Goal: Task Accomplishment & Management: Complete application form

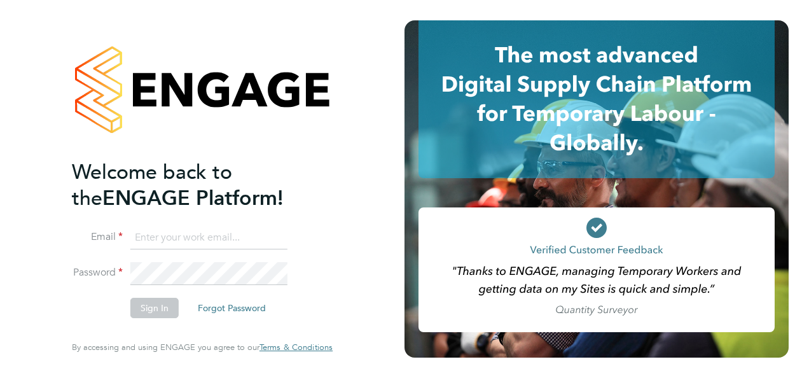
click at [209, 240] on input at bounding box center [208, 237] width 157 height 23
type input "[PERSON_NAME][EMAIL_ADDRESS][PERSON_NAME][DOMAIN_NAME]"
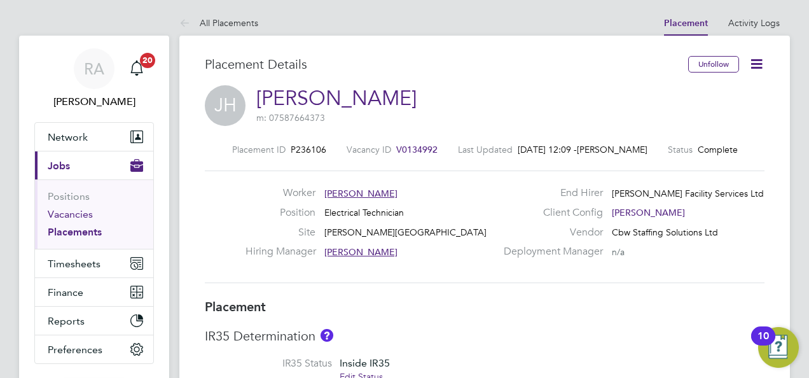
click at [65, 212] on link "Vacancies" at bounding box center [70, 214] width 45 height 12
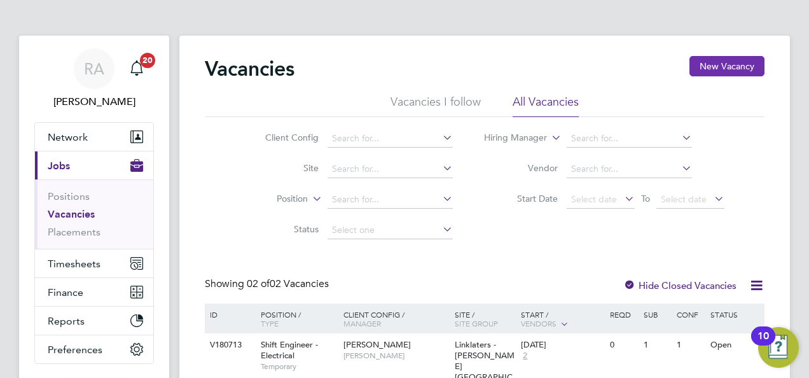
click at [703, 69] on button "New Vacancy" at bounding box center [726, 66] width 75 height 20
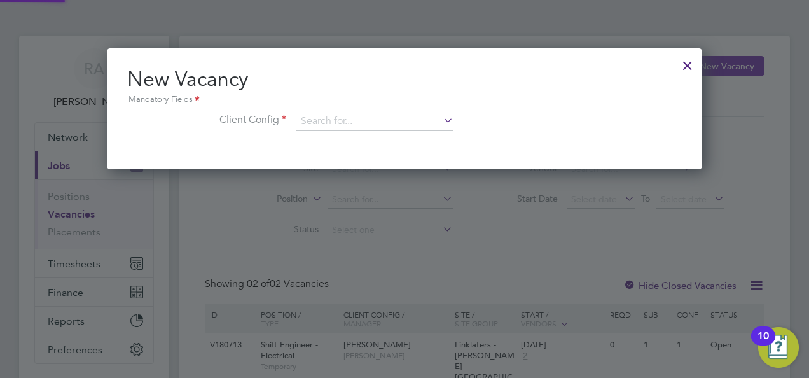
scroll to position [120, 595]
click at [368, 126] on input at bounding box center [374, 121] width 157 height 19
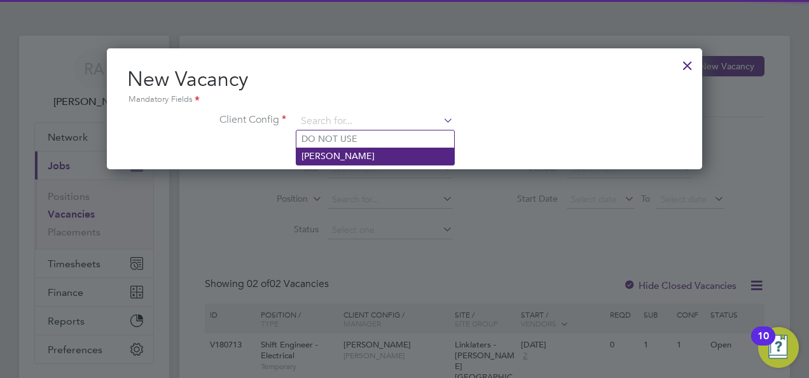
click at [345, 153] on li "NG Bailey" at bounding box center [375, 156] width 158 height 17
type input "NG Bailey"
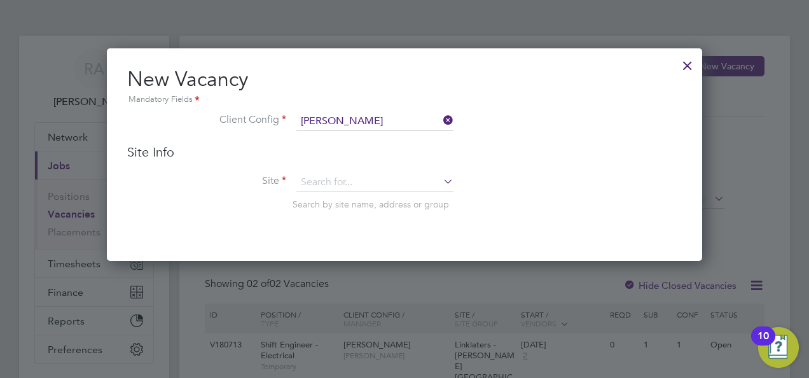
scroll to position [6, 6]
click at [328, 178] on input at bounding box center [374, 182] width 157 height 19
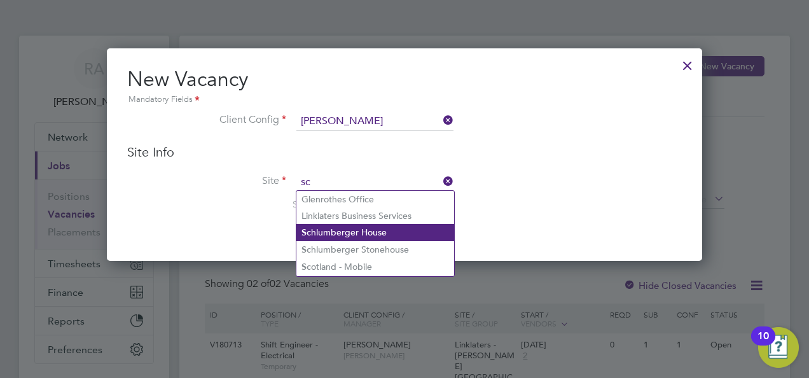
click at [332, 229] on li "Sc hlumberger House" at bounding box center [375, 232] width 158 height 17
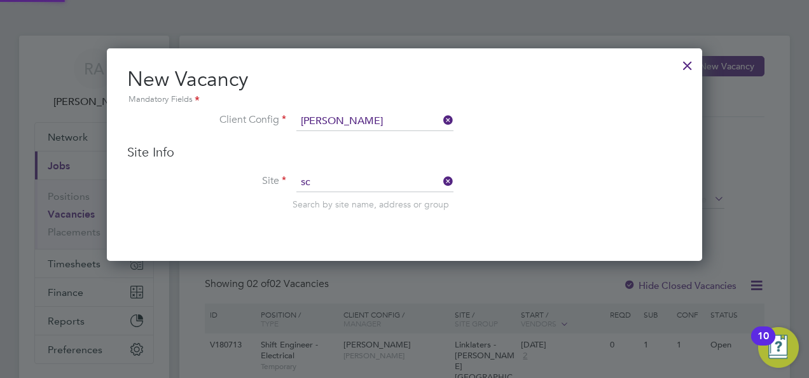
type input "Schlumberger House"
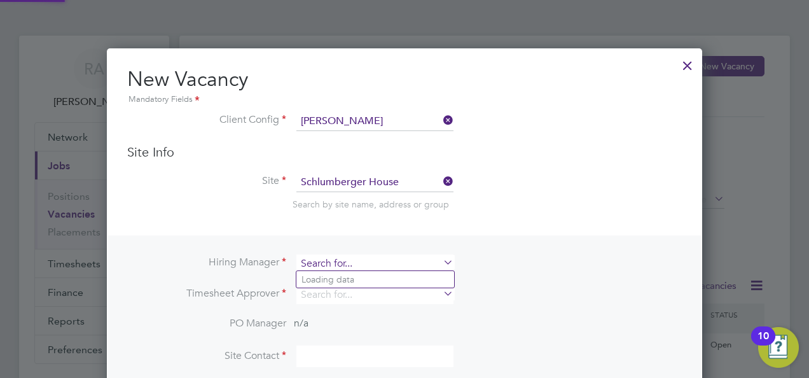
click at [338, 261] on input at bounding box center [374, 263] width 157 height 18
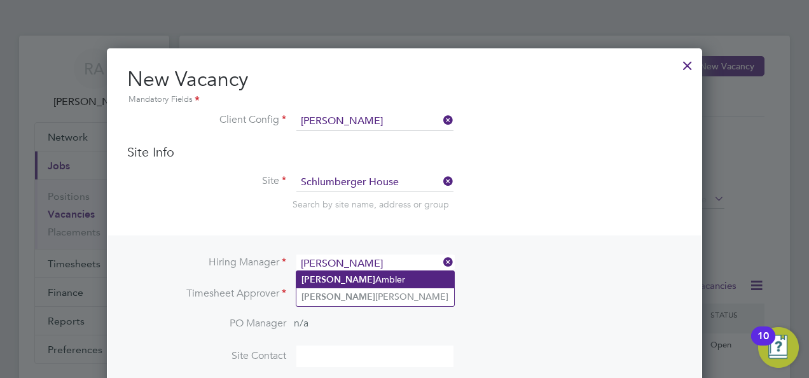
click at [336, 277] on li "Ryan Ambler" at bounding box center [375, 279] width 158 height 17
type input "Ryan Ambler"
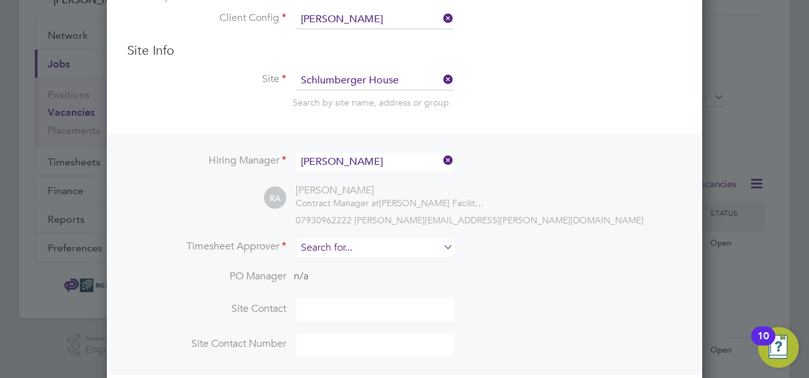
click at [340, 240] on input at bounding box center [374, 247] width 157 height 18
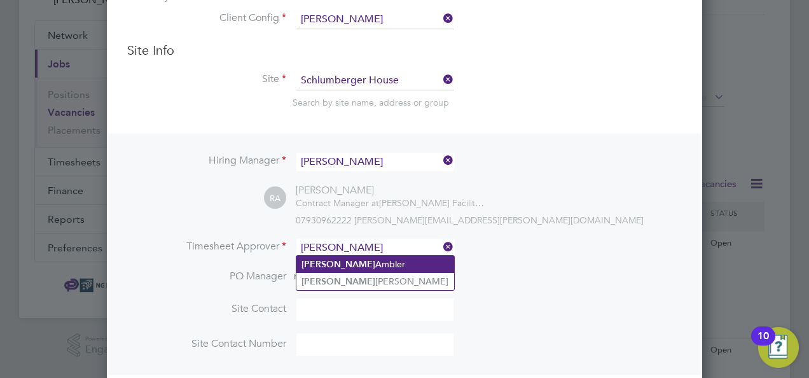
click at [336, 259] on li "Ryan Ambler" at bounding box center [375, 264] width 158 height 17
type input "Ryan Ambler"
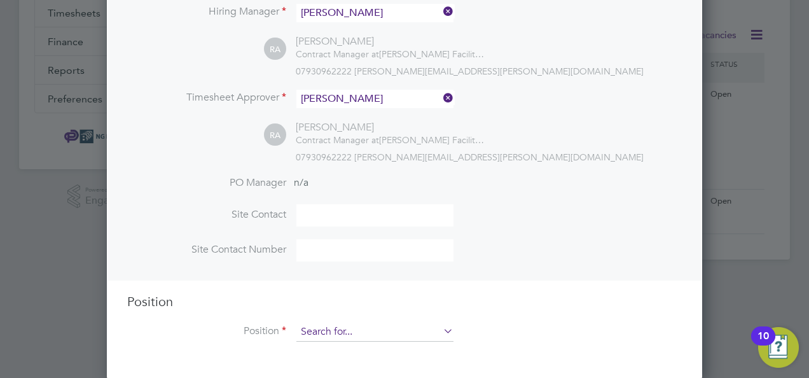
click at [449, 336] on input at bounding box center [374, 331] width 157 height 19
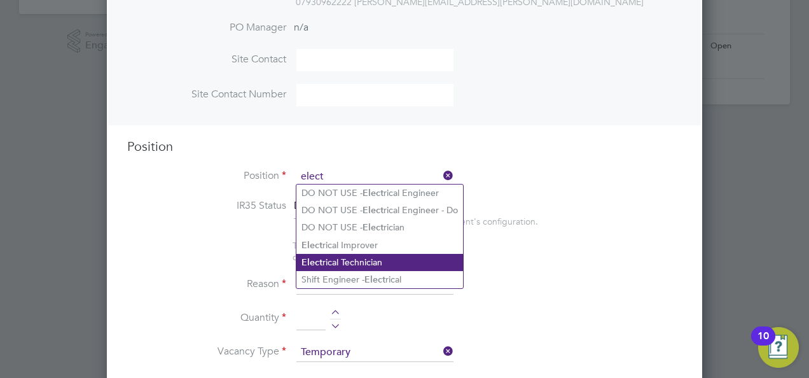
click at [359, 263] on li "Elect rical Technician" at bounding box center [379, 262] width 167 height 17
type input "Electrical Technician"
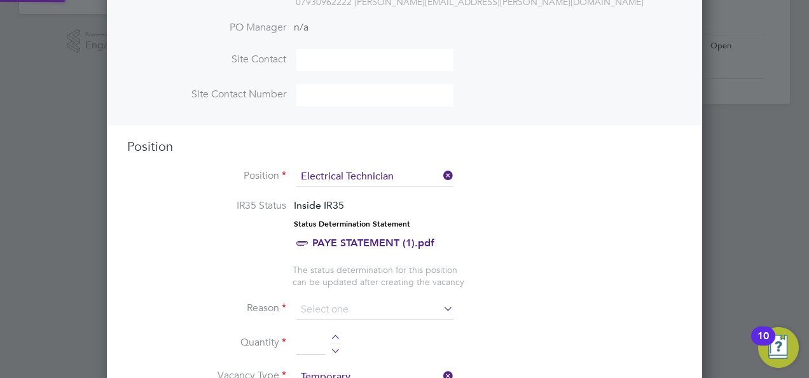
type textarea "**PURPOSE OF ROLE:** **To provide an exceptional high standard of building serv…"
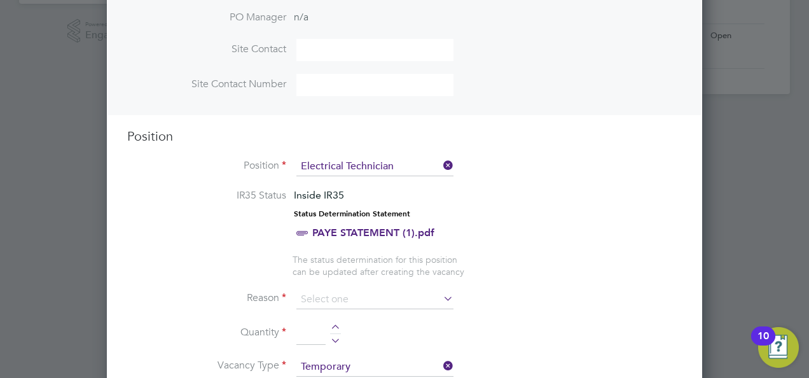
click at [441, 293] on icon at bounding box center [441, 298] width 0 height 18
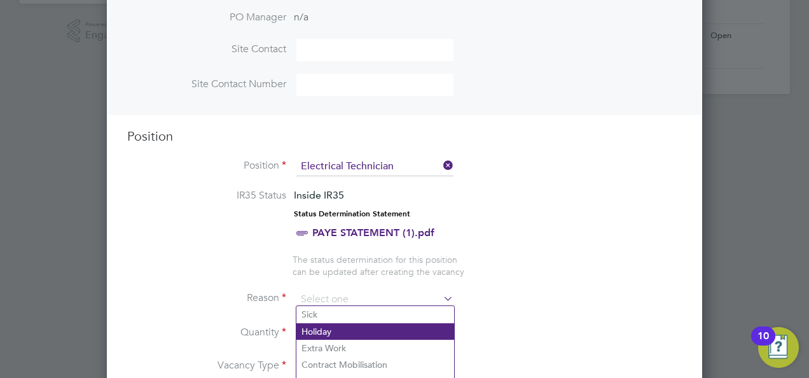
click at [334, 325] on li "Holiday" at bounding box center [375, 331] width 158 height 17
type input "Holiday"
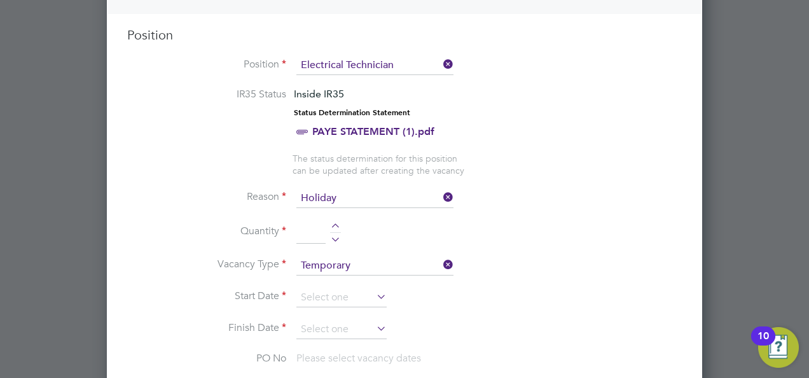
click at [337, 223] on div at bounding box center [335, 227] width 11 height 9
type input "1"
click at [374, 290] on icon at bounding box center [374, 296] width 0 height 18
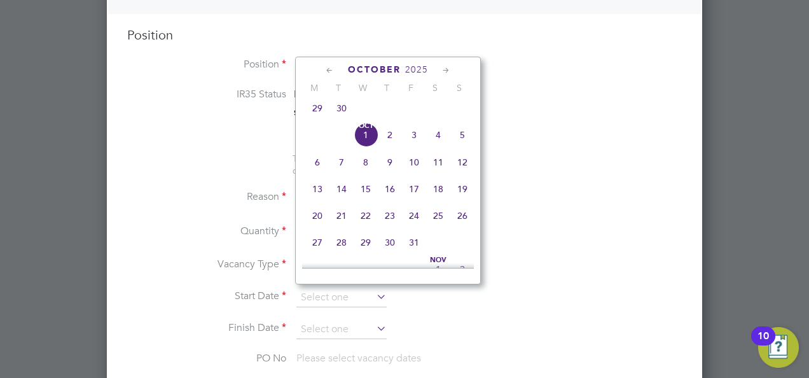
click at [315, 247] on span "27" at bounding box center [317, 242] width 24 height 24
type input "27 Oct 2025"
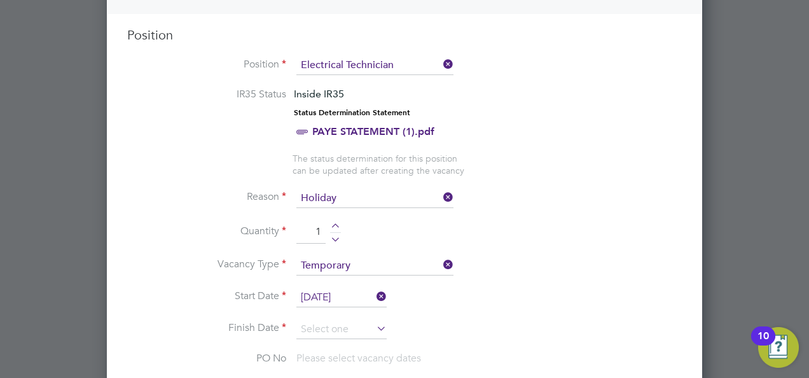
click at [374, 319] on icon at bounding box center [374, 328] width 0 height 18
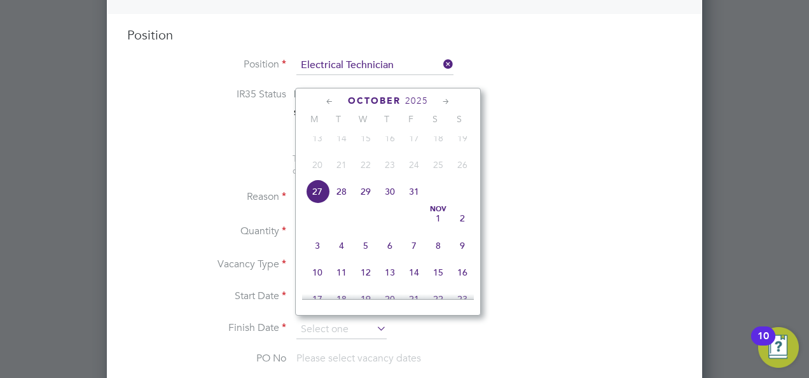
click at [343, 254] on span "4" at bounding box center [341, 245] width 24 height 24
type input "04 Nov 2025"
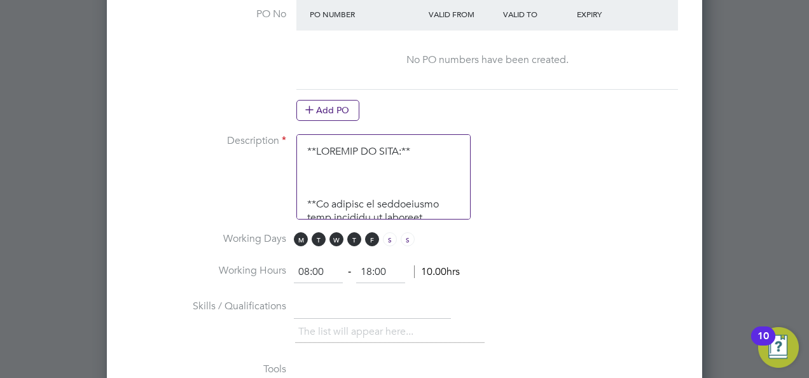
click at [375, 261] on input "18:00" at bounding box center [380, 272] width 49 height 23
type input "17:00"
click at [561, 244] on li "Working Days M T W T F S S" at bounding box center [404, 246] width 554 height 29
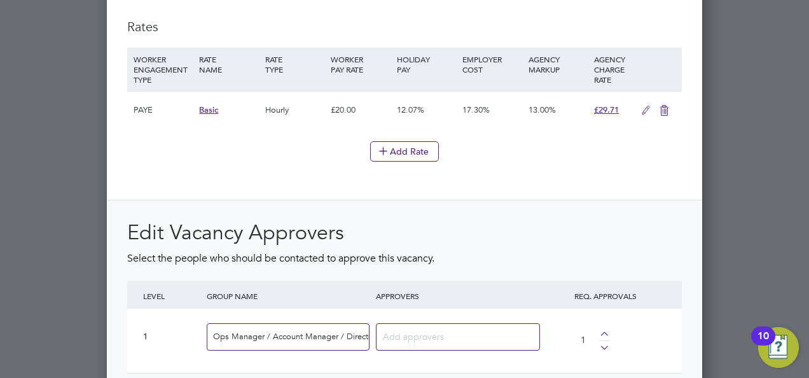
scroll to position [1539, 0]
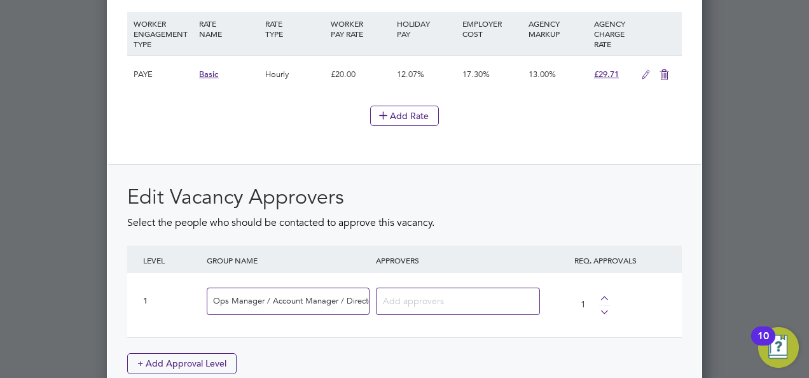
click at [407, 292] on input at bounding box center [453, 300] width 141 height 17
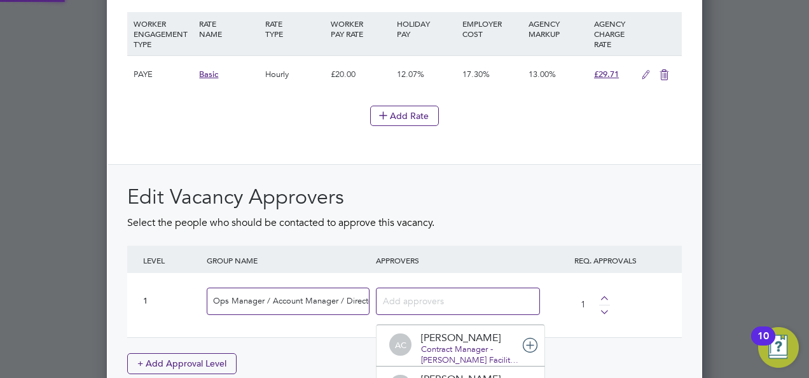
scroll to position [13, 89]
type input "ryan"
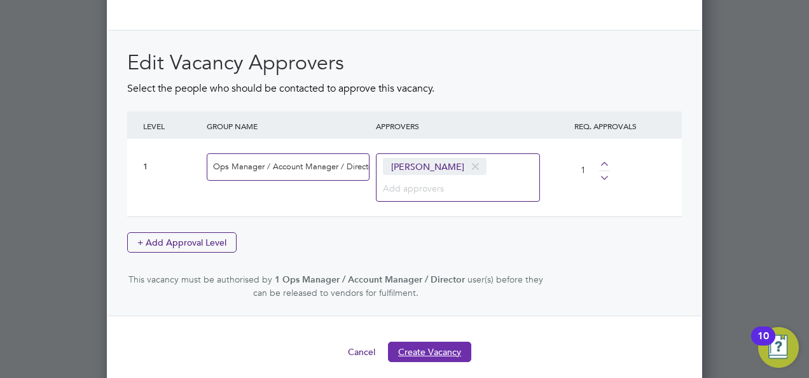
click at [431, 341] on button "Create Vacancy" at bounding box center [429, 351] width 83 height 20
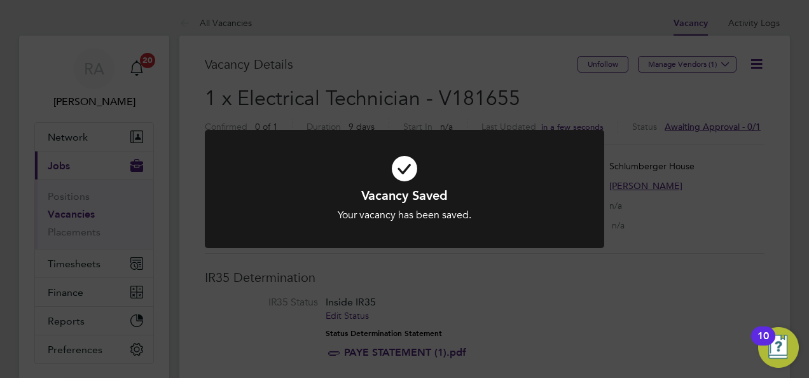
click at [474, 291] on div "Vacancy Saved Your vacancy has been saved. Cancel Okay" at bounding box center [404, 189] width 809 height 378
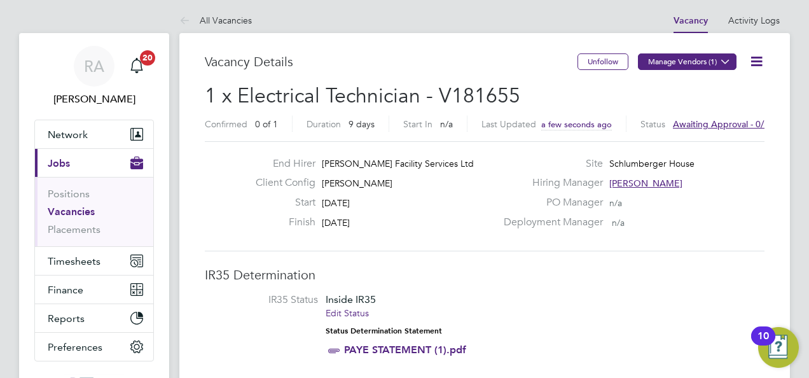
click at [684, 56] on button "Manage Vendors (1)" at bounding box center [687, 61] width 99 height 17
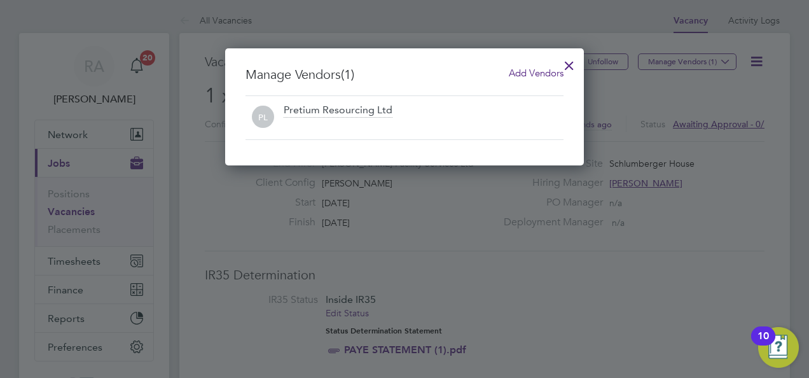
click at [536, 74] on span "Add Vendors" at bounding box center [536, 73] width 55 height 12
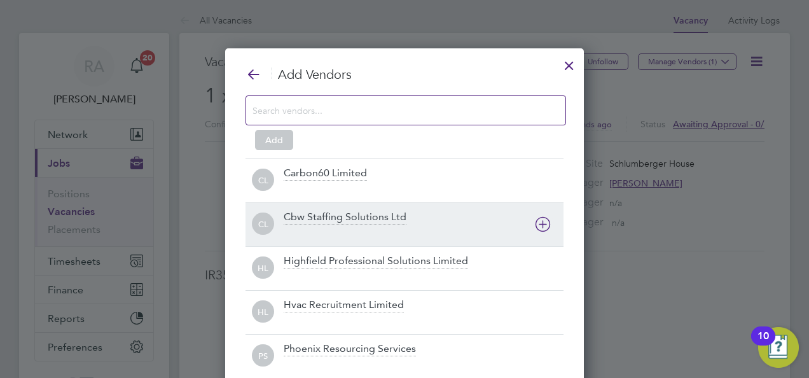
click at [308, 224] on div "Cbw Staffing Solutions Ltd" at bounding box center [424, 224] width 280 height 28
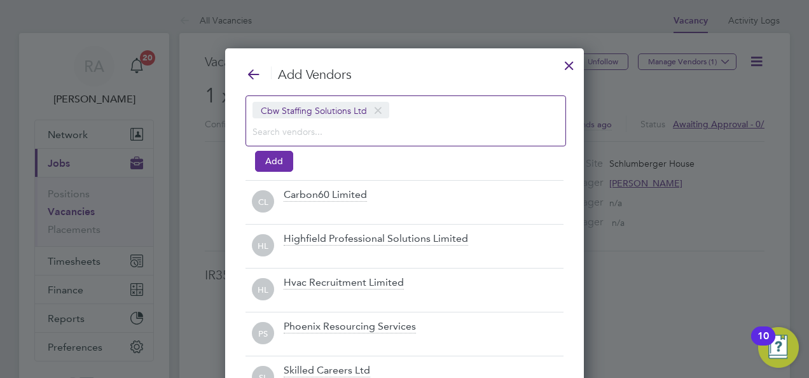
click at [271, 159] on button "Add" at bounding box center [274, 161] width 38 height 20
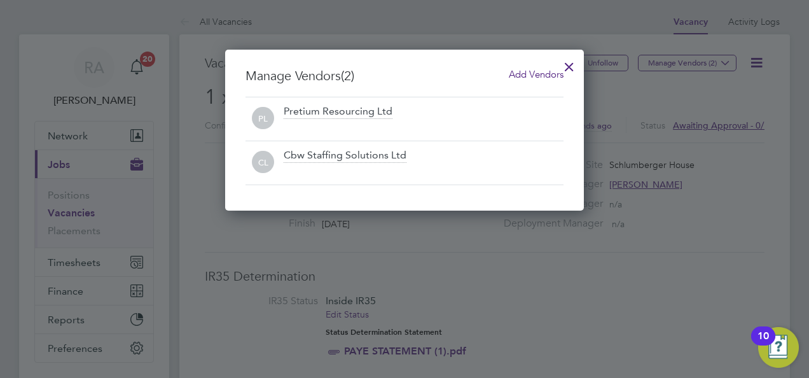
click at [572, 66] on div at bounding box center [569, 63] width 23 height 23
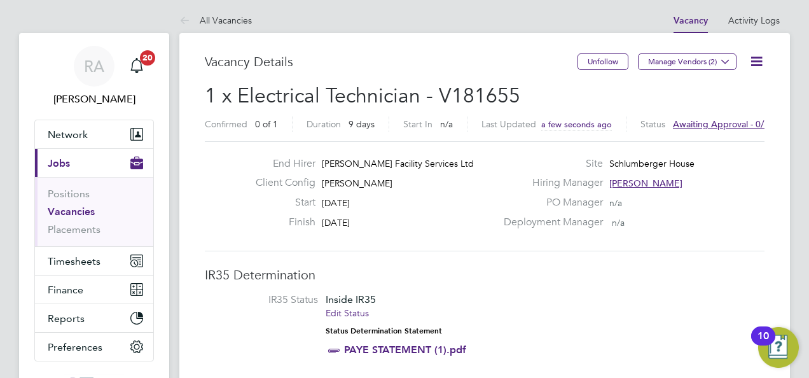
click at [691, 121] on span "Awaiting approval - 0/1" at bounding box center [721, 123] width 96 height 11
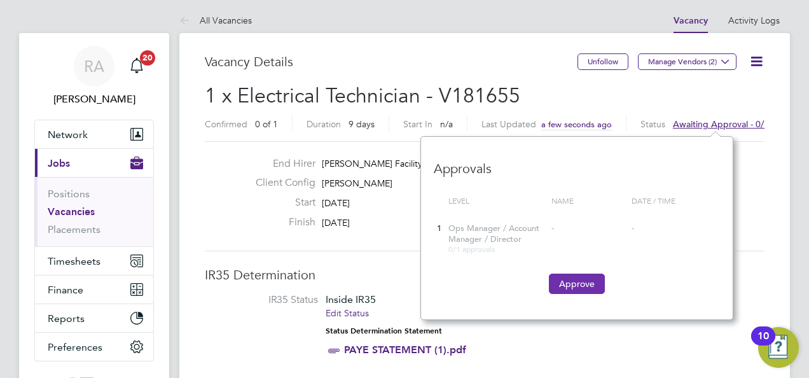
click at [574, 282] on button "Approve" at bounding box center [577, 283] width 56 height 20
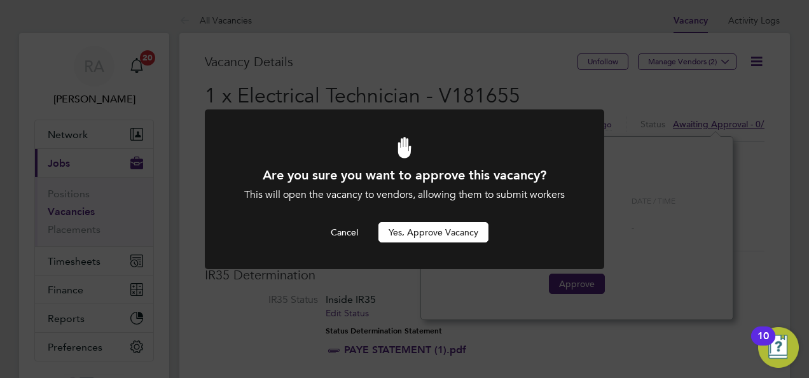
click at [458, 235] on button "Yes, Approve Vacancy" at bounding box center [433, 232] width 110 height 20
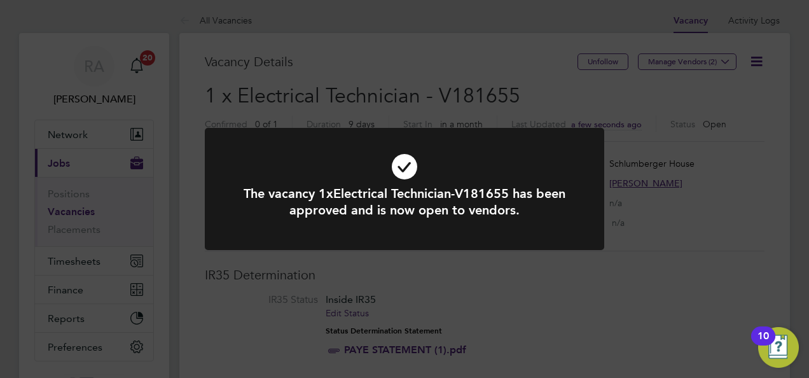
click at [540, 299] on div "The vacancy 1xElectrical Technician-V181655 has been approved and is now open t…" at bounding box center [404, 189] width 809 height 378
